Goal: Information Seeking & Learning: Learn about a topic

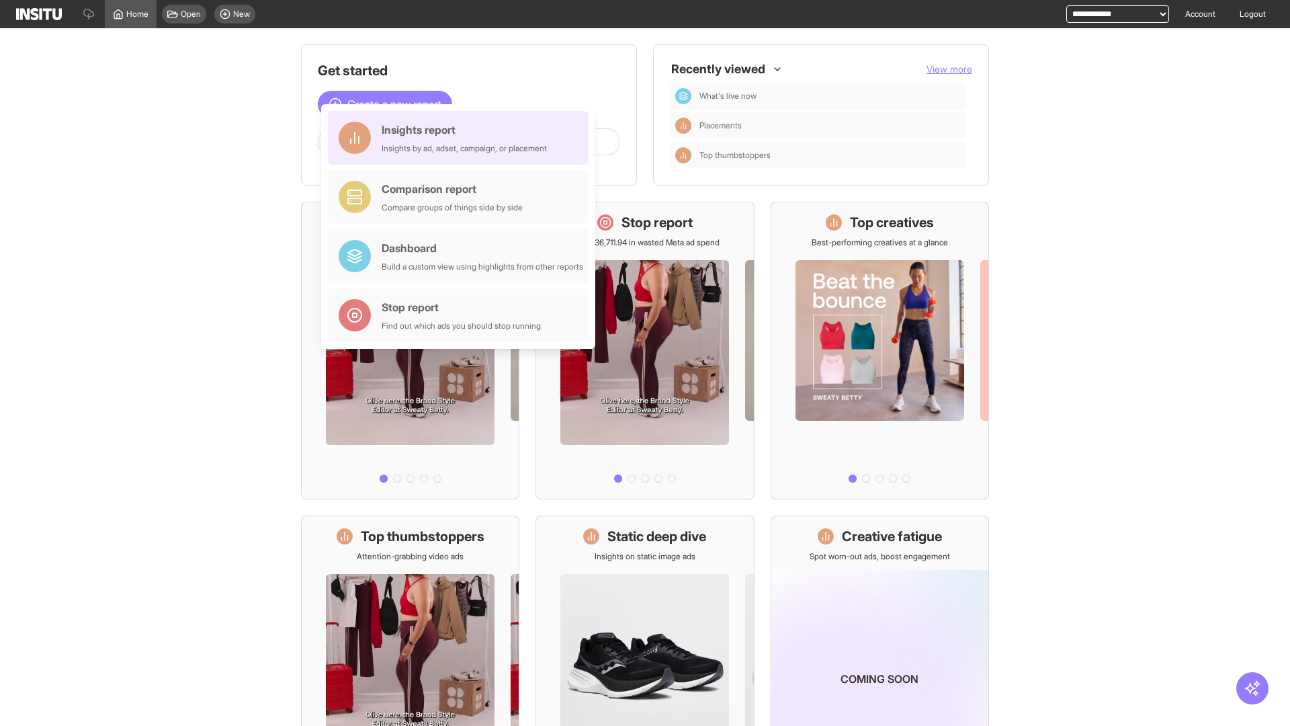
click at [462, 138] on div "Insights report Insights by ad, adset, campaign, or placement" at bounding box center [464, 138] width 165 height 32
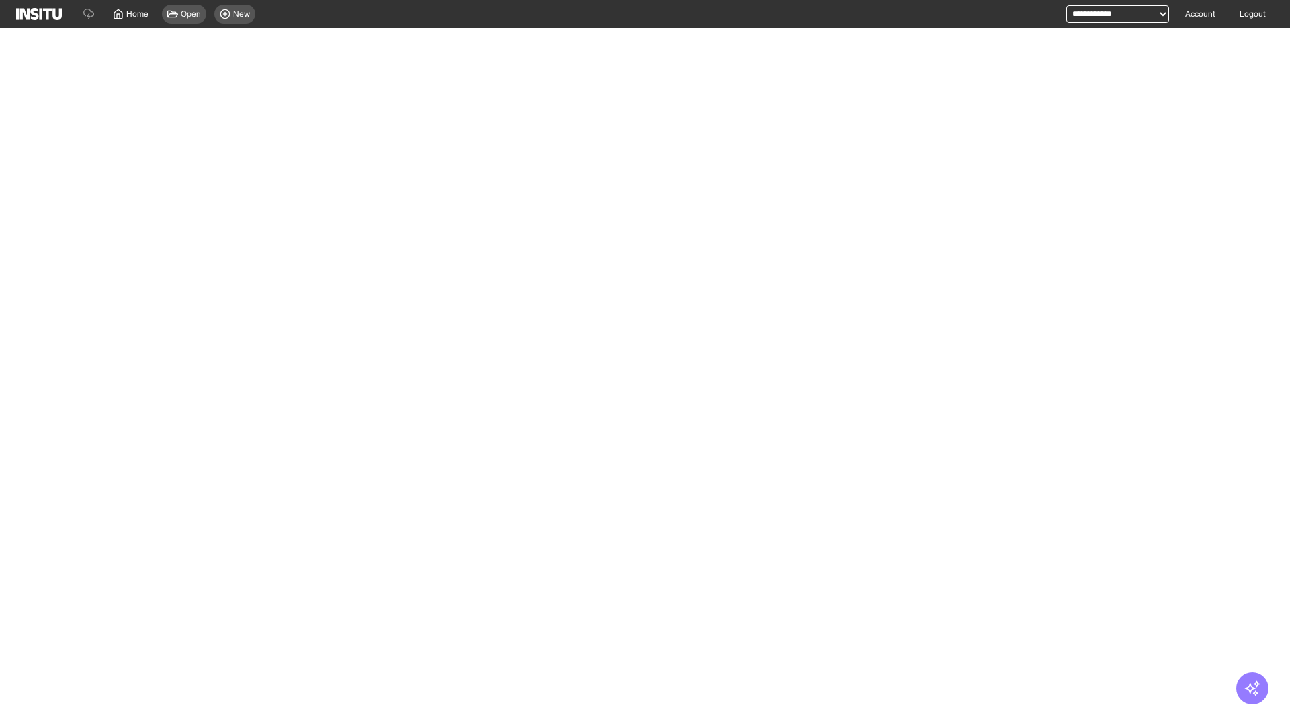
select select "**"
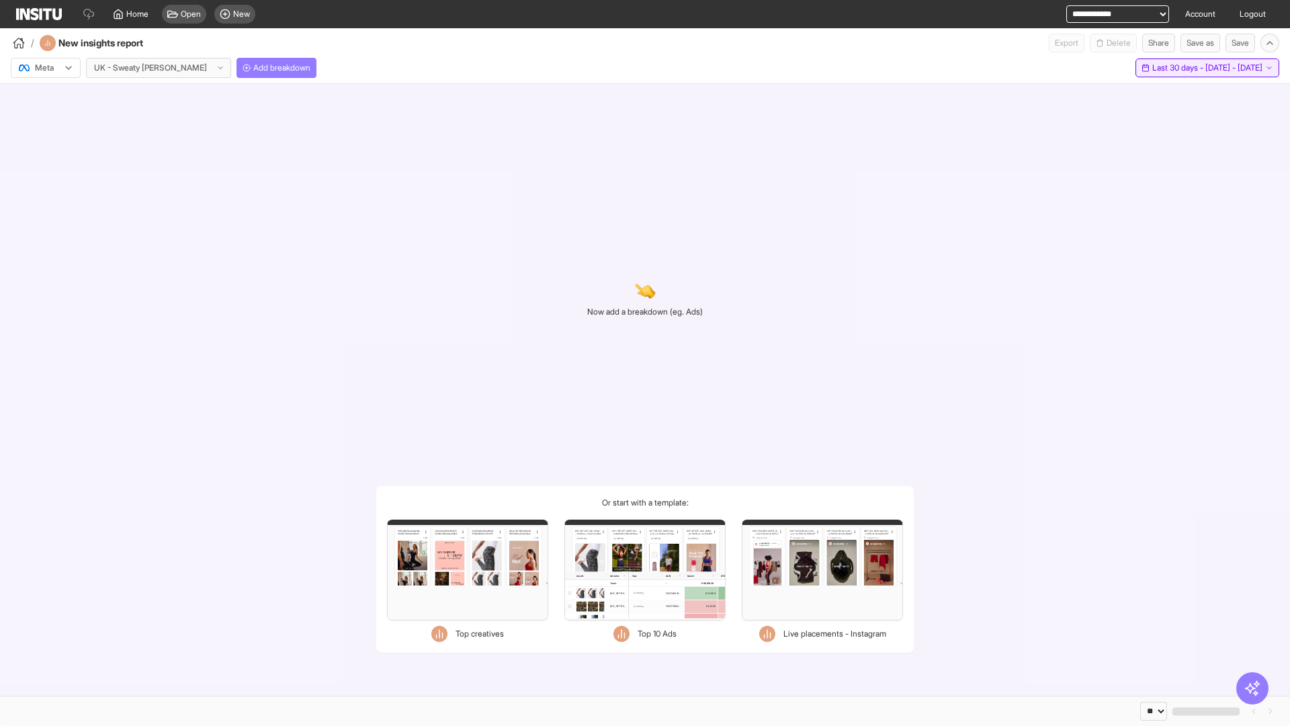
click at [1177, 68] on span "Last 30 days - [DATE] - [DATE]" at bounding box center [1208, 68] width 110 height 11
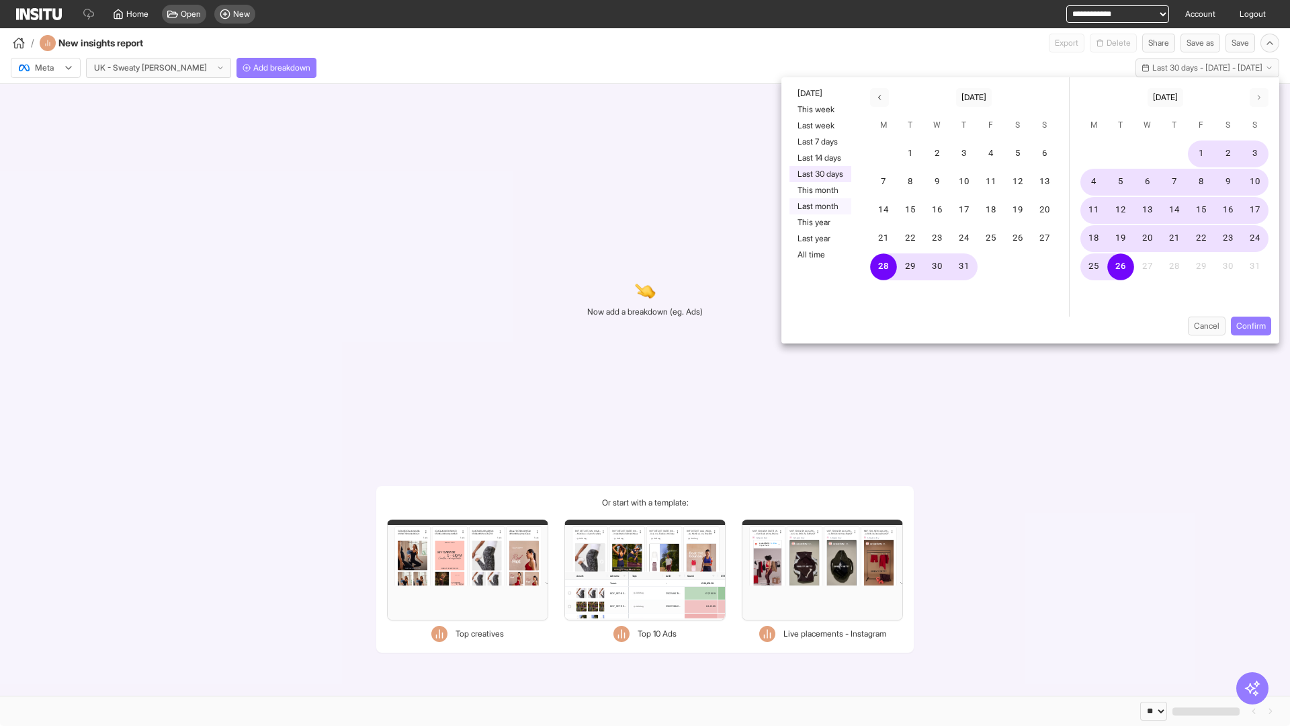
click at [819, 206] on button "Last month" at bounding box center [821, 206] width 62 height 16
